Goal: Transaction & Acquisition: Purchase product/service

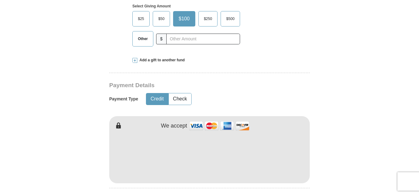
scroll to position [247, 0]
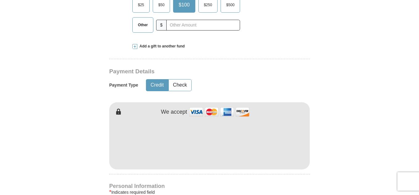
click at [196, 110] on img at bounding box center [219, 111] width 62 height 13
type input "[PERSON_NAME]"
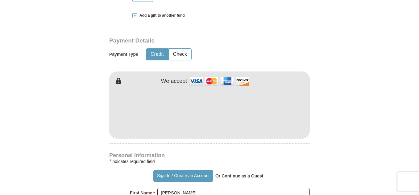
click at [318, 95] on form "Already have an account? Sign in for faster giving. Don't have an account? Crea…" at bounding box center [209, 125] width 351 height 756
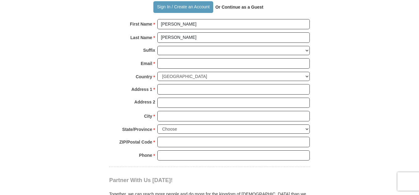
scroll to position [462, 0]
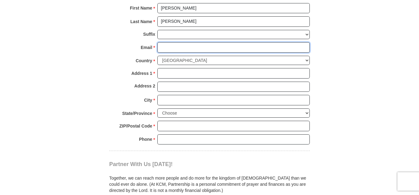
click at [161, 50] on input "Email *" at bounding box center [233, 47] width 152 height 10
type input "[EMAIL_ADDRESS][DOMAIN_NAME]"
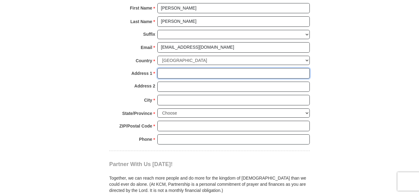
type input "PO Box 1621"
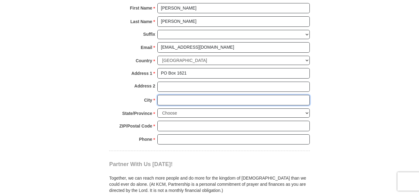
type input "[GEOGRAPHIC_DATA]"
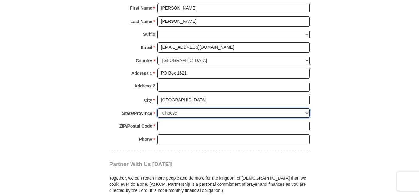
select select "AZ"
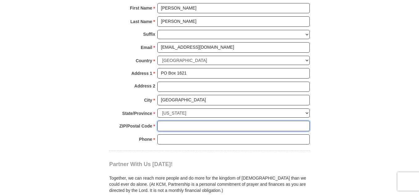
type input "85327"
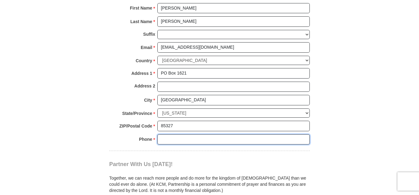
type input "4022029662"
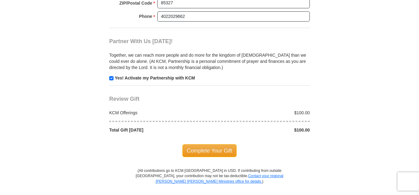
scroll to position [586, 0]
click at [207, 149] on span "Complete Your Gift" at bounding box center [209, 150] width 55 height 13
